Goal: Task Accomplishment & Management: Use online tool/utility

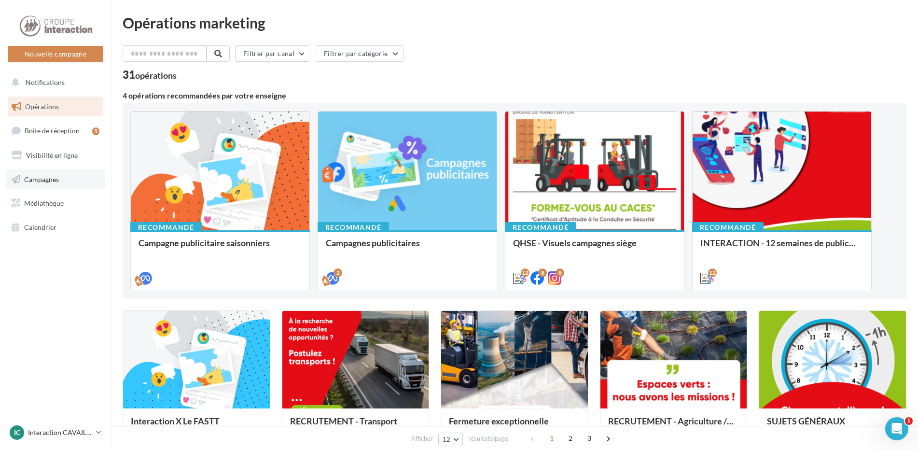
click at [52, 184] on link "Campagnes" at bounding box center [55, 179] width 99 height 20
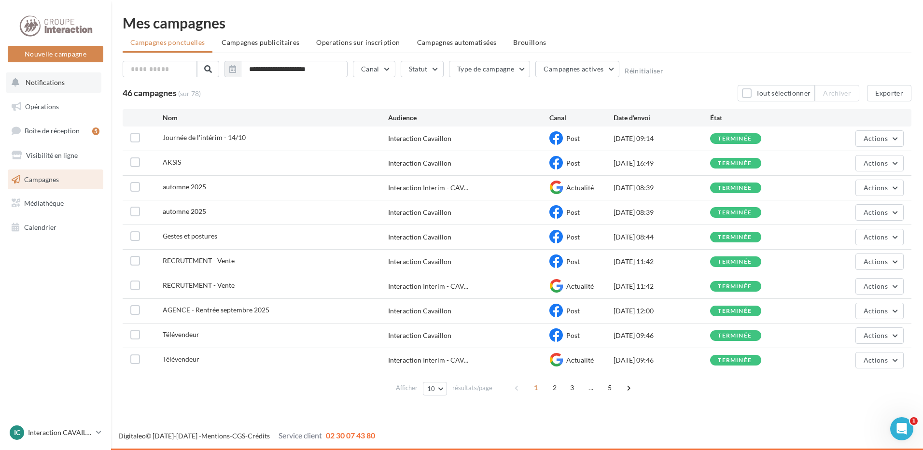
click at [31, 82] on span "Notifications" at bounding box center [45, 82] width 39 height 8
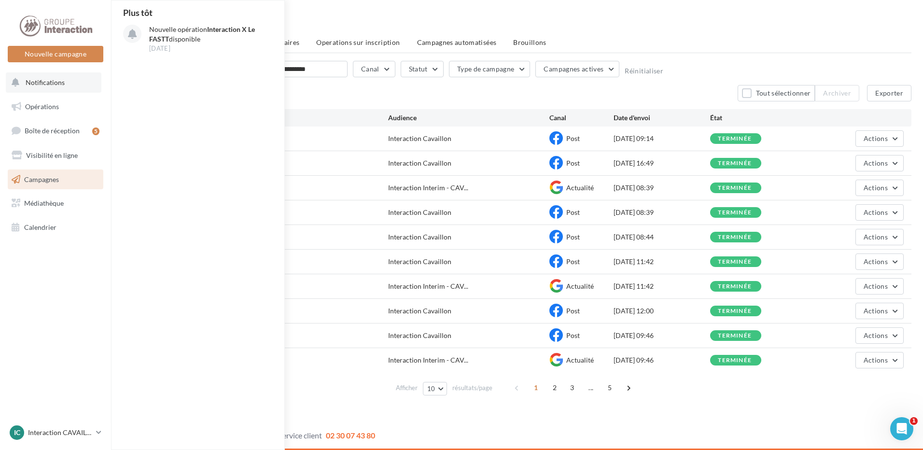
click at [53, 76] on button "Notifications Plus tôt Nouvelle opération Interaction X Le FASTT disponible 30 …" at bounding box center [54, 82] width 96 height 20
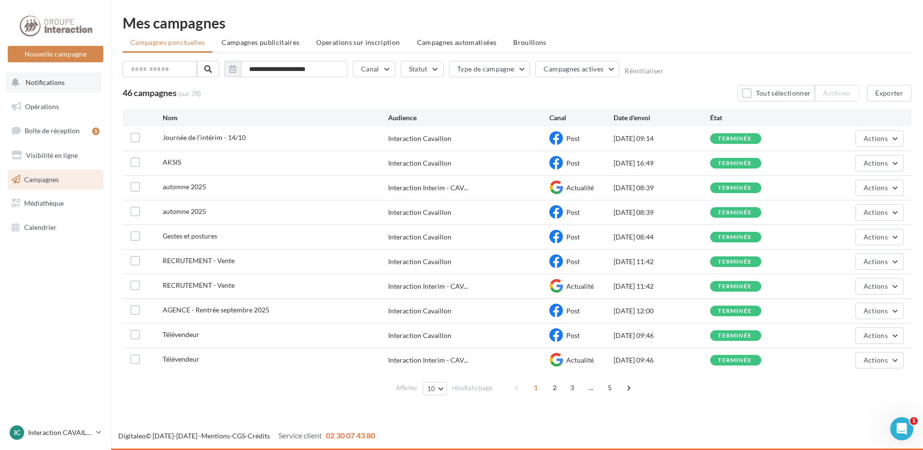
click at [55, 86] on button "Notifications" at bounding box center [54, 82] width 96 height 20
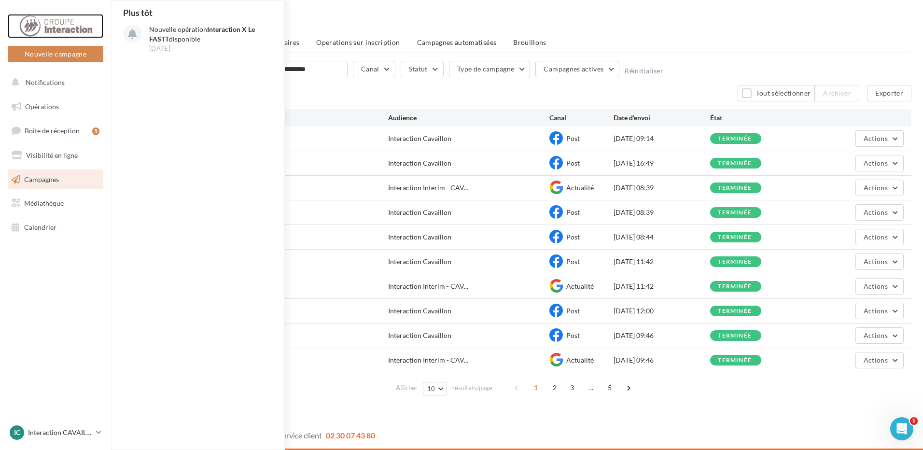
click at [58, 23] on div at bounding box center [55, 26] width 77 height 24
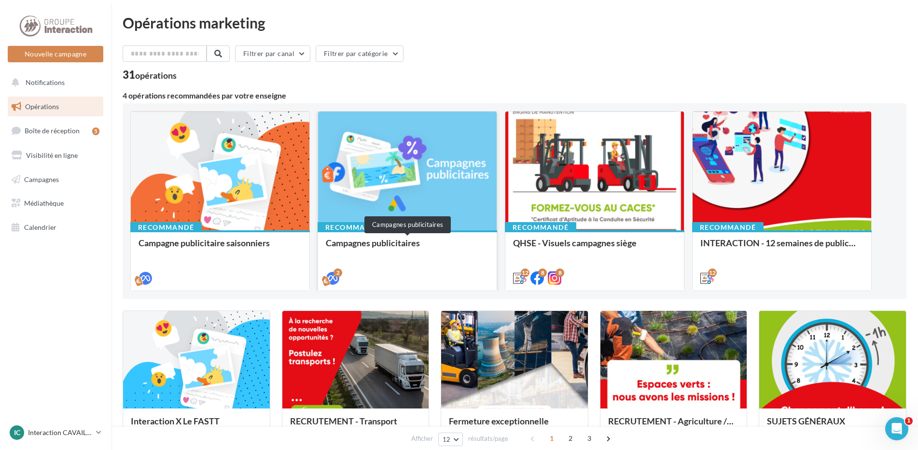
click at [353, 249] on div "Campagnes publicitaires" at bounding box center [407, 247] width 163 height 19
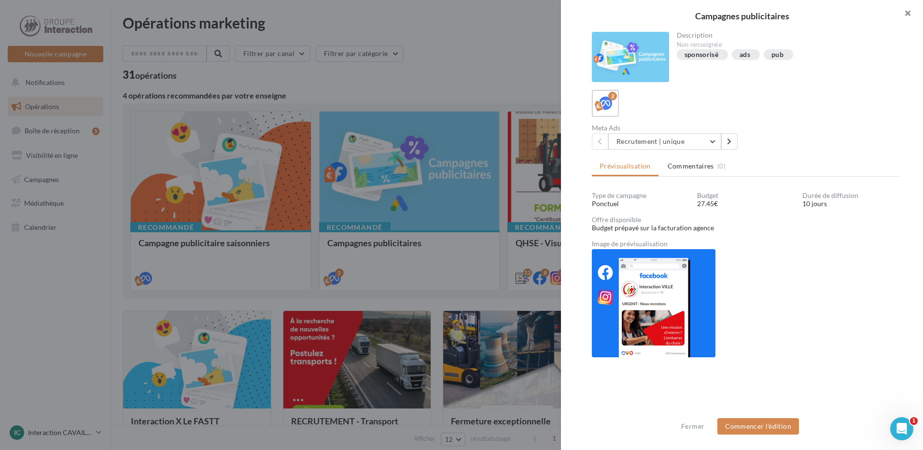
click at [900, 12] on button "button" at bounding box center [903, 14] width 39 height 29
